Goal: Ask a question

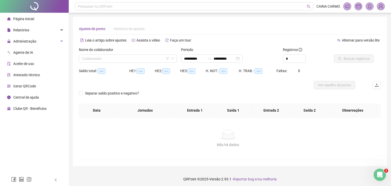
type input "**********"
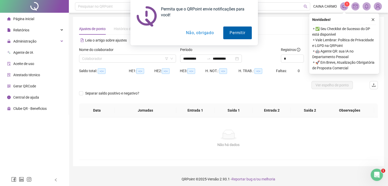
click at [241, 32] on button "Permitir" at bounding box center [237, 33] width 28 height 13
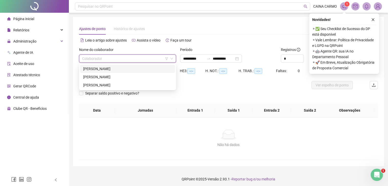
click at [136, 59] on input "search" at bounding box center [125, 59] width 86 height 8
click at [118, 75] on div "[PERSON_NAME]" at bounding box center [127, 77] width 89 height 6
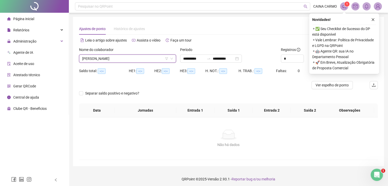
click at [372, 21] on icon "close" at bounding box center [373, 20] width 4 height 4
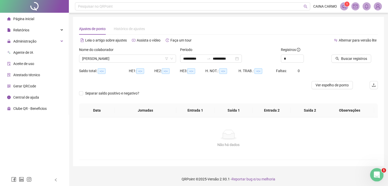
click at [377, 176] on icon "Abrir mensagem da Intercom" at bounding box center [376, 174] width 8 height 8
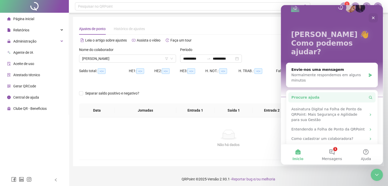
scroll to position [16, 0]
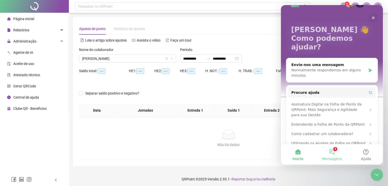
click at [333, 152] on button "4 Mensagens" at bounding box center [331, 154] width 34 height 20
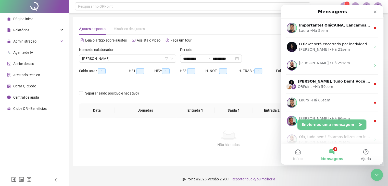
click at [325, 126] on button "Envie-nos uma mensagem" at bounding box center [331, 125] width 69 height 10
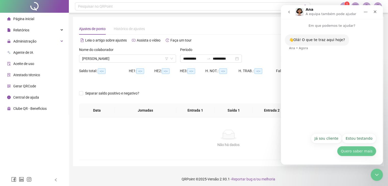
click at [353, 154] on button "Quero saber mais" at bounding box center [356, 151] width 39 height 10
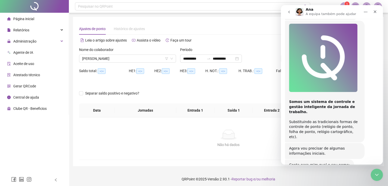
scroll to position [98, 0]
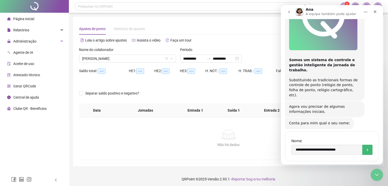
click at [364, 145] on button "Submeter" at bounding box center [367, 150] width 10 height 10
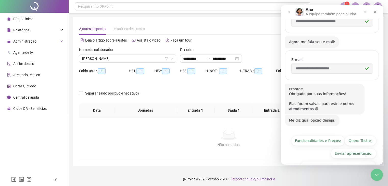
scroll to position [231, 0]
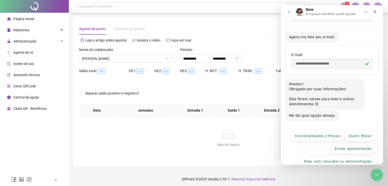
click at [289, 13] on icon "go back" at bounding box center [289, 12] width 2 height 3
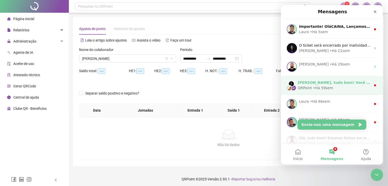
scroll to position [25, 0]
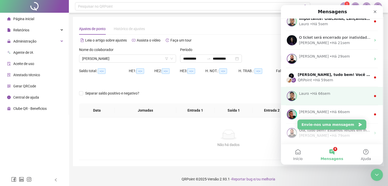
click at [319, 91] on div "• Há 66sem" at bounding box center [320, 93] width 20 height 5
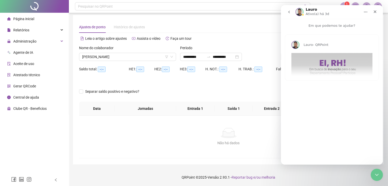
scroll to position [2, 0]
click at [375, 12] on icon "Fechar" at bounding box center [374, 11] width 3 height 3
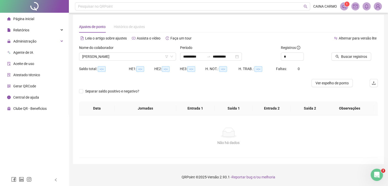
scroll to position [0, 0]
click at [42, 96] on li "Central de ajuda" at bounding box center [34, 97] width 67 height 10
